Goal: Navigation & Orientation: Find specific page/section

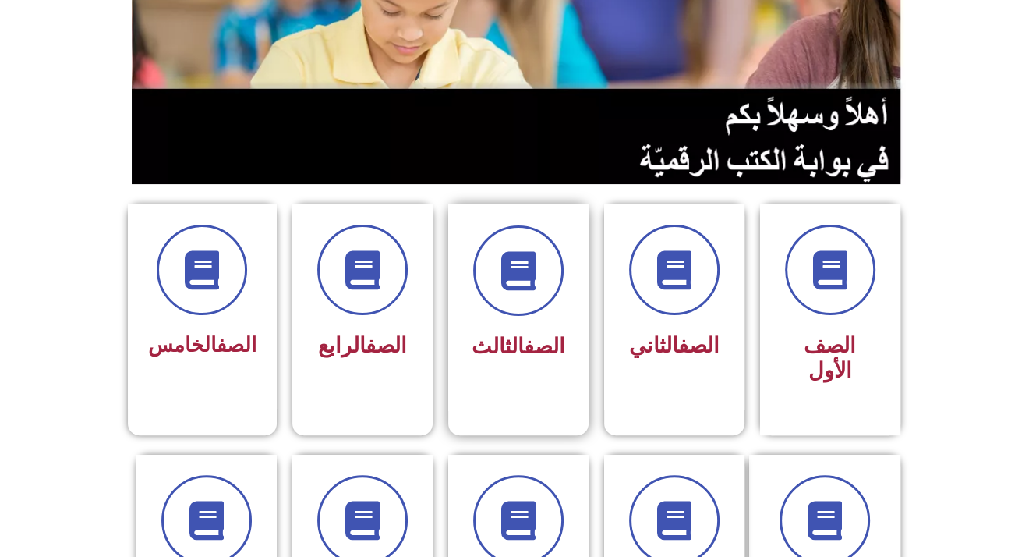
scroll to position [234, 0]
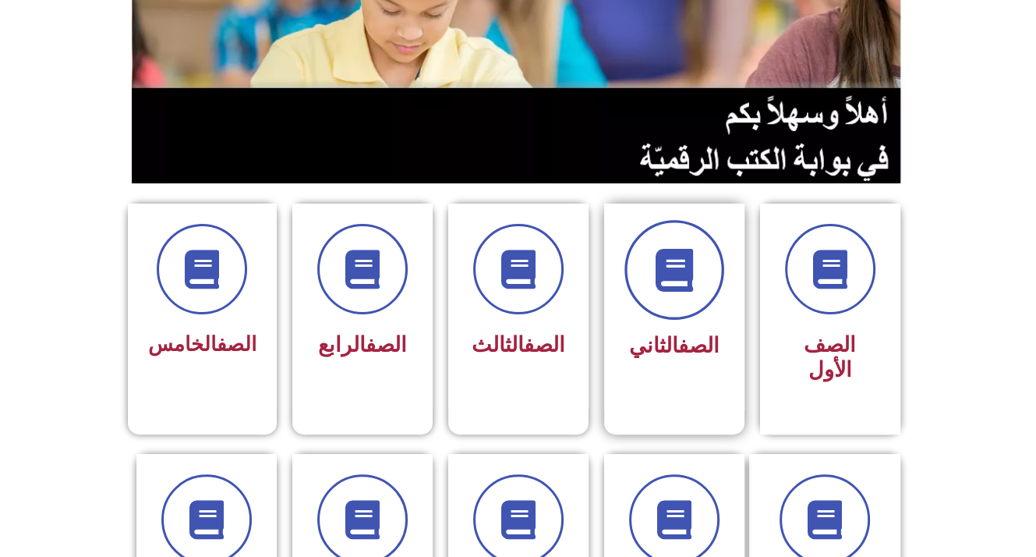
click at [699, 282] on span at bounding box center [675, 270] width 100 height 100
click at [687, 303] on span at bounding box center [675, 270] width 100 height 100
click at [687, 298] on span at bounding box center [675, 270] width 100 height 100
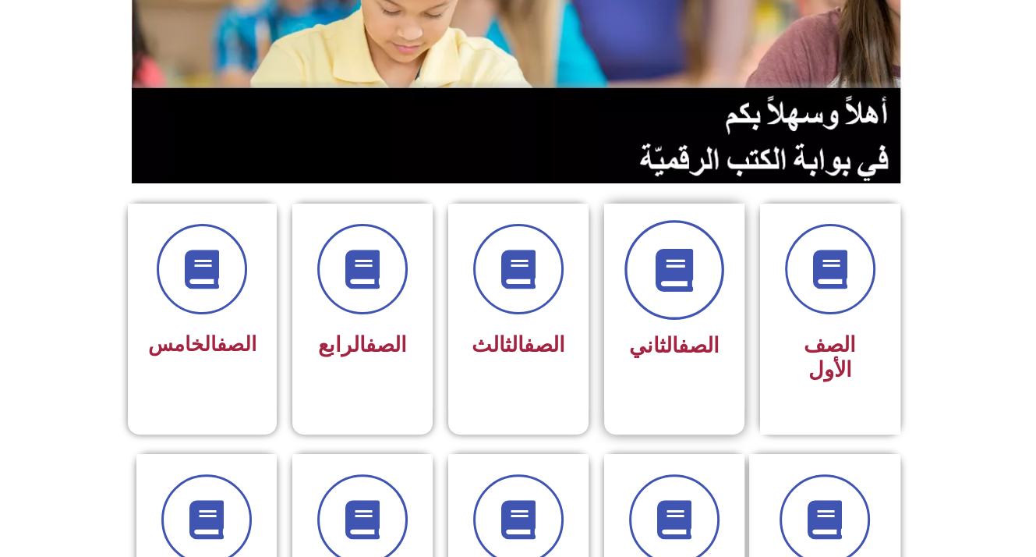
click at [646, 281] on span at bounding box center [675, 270] width 100 height 100
click at [678, 352] on link "الصف" at bounding box center [698, 345] width 41 height 25
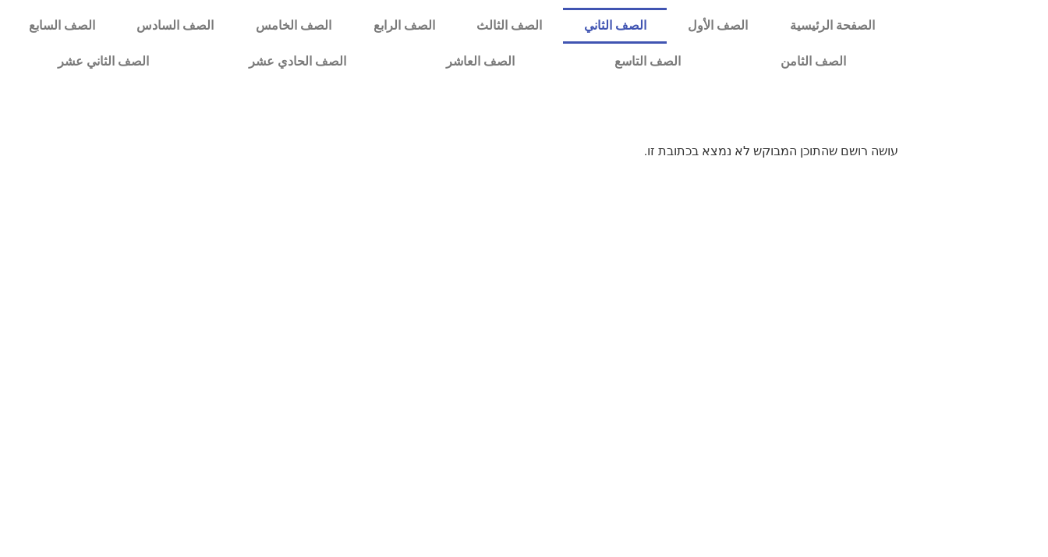
click at [667, 17] on link "الصف الثاني" at bounding box center [615, 26] width 104 height 36
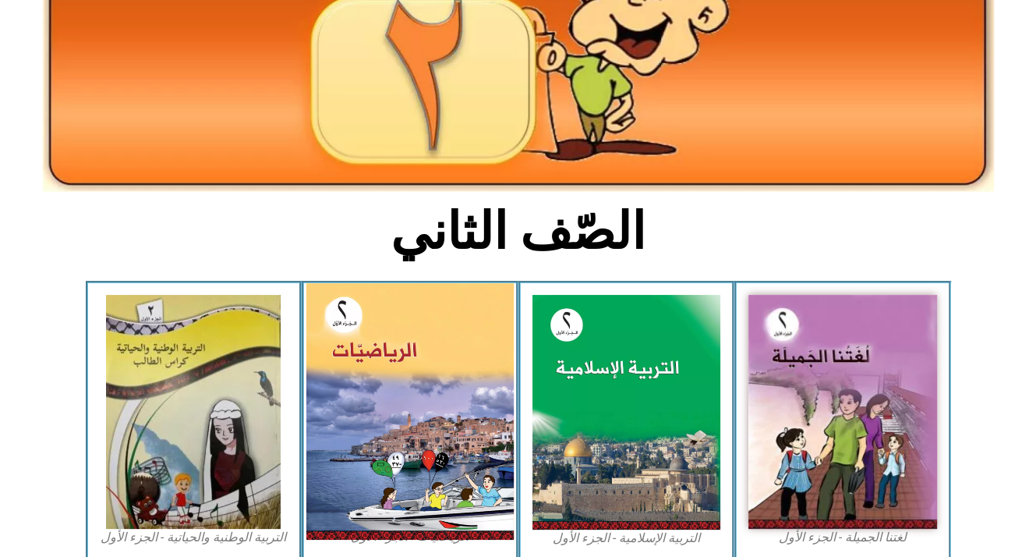
scroll to position [234, 0]
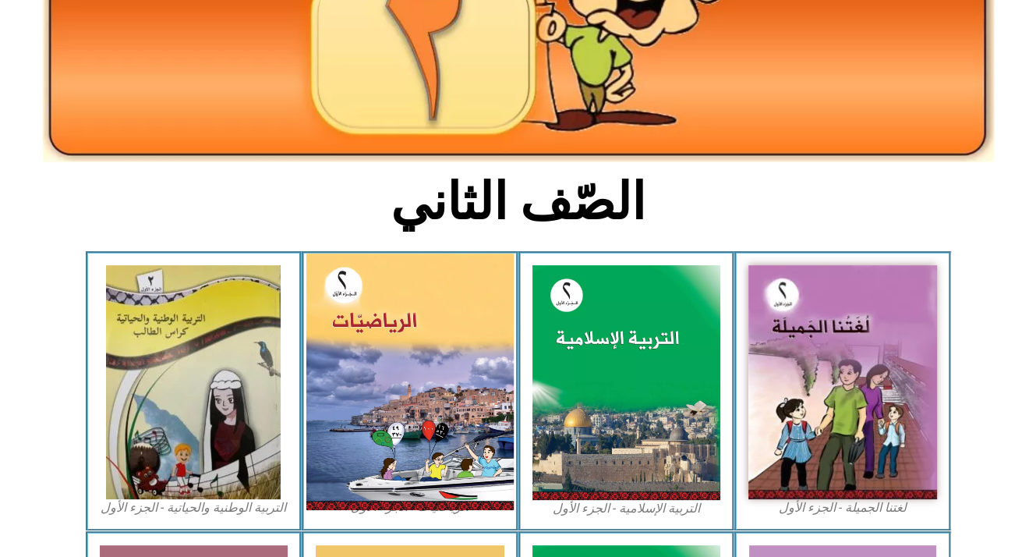
click at [372, 384] on img at bounding box center [409, 381] width 207 height 257
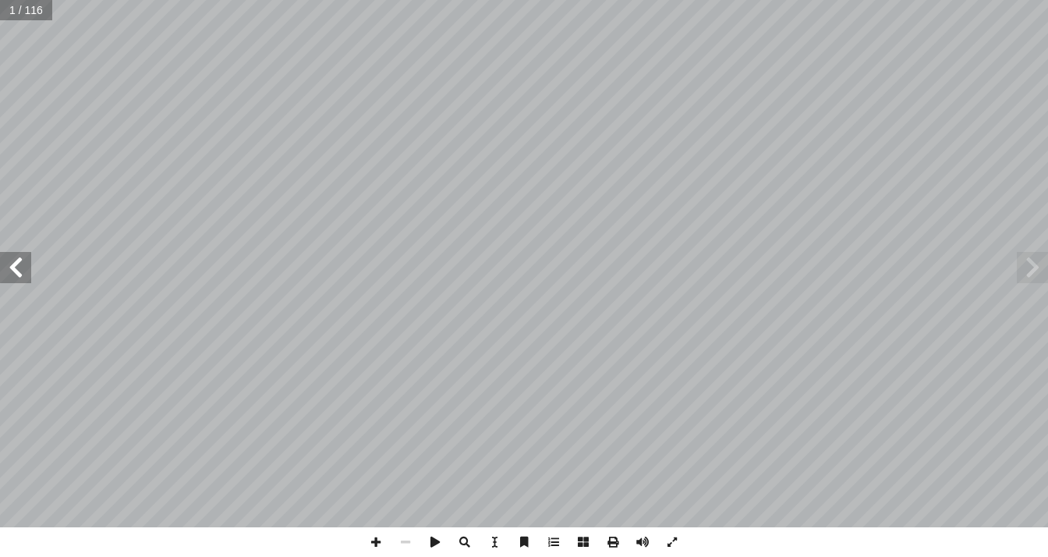
click at [6, 272] on span at bounding box center [15, 267] width 31 height 31
click at [8, 269] on span at bounding box center [15, 267] width 31 height 31
click at [11, 269] on span at bounding box center [15, 267] width 31 height 31
click at [26, 282] on span at bounding box center [15, 267] width 31 height 31
